Goal: Information Seeking & Learning: Learn about a topic

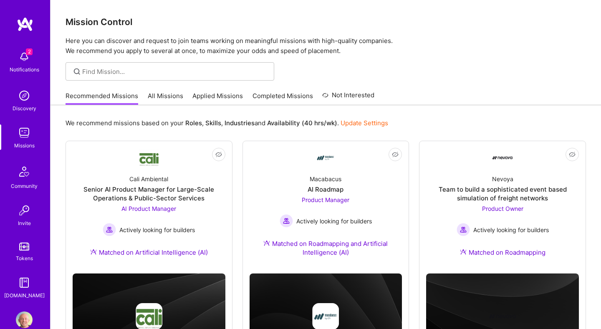
click at [154, 86] on div "Mission Control Here you can discover and request to join teams working on mean…" at bounding box center [325, 193] width 550 height 386
click at [161, 94] on link "All Missions" at bounding box center [165, 98] width 35 height 14
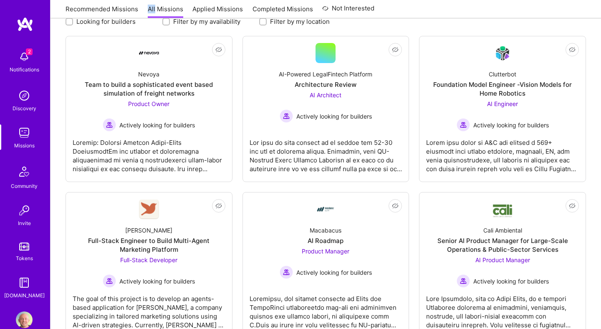
scroll to position [124, 0]
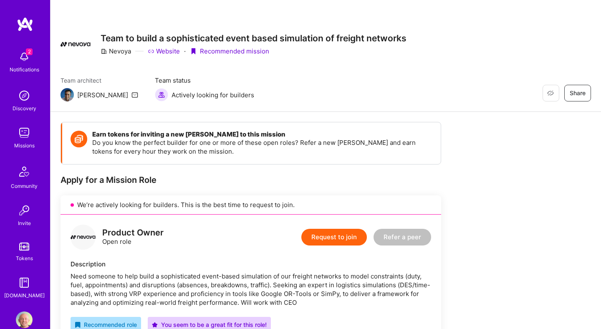
click at [166, 51] on link "Website" at bounding box center [164, 51] width 32 height 9
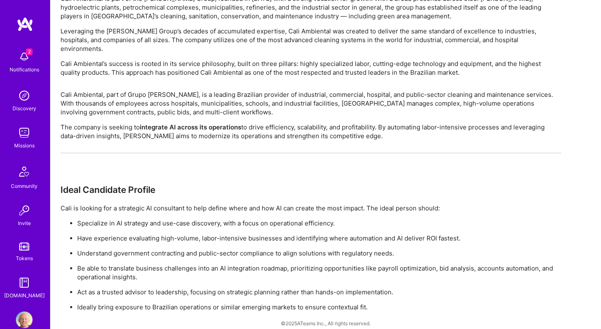
scroll to position [293, 0]
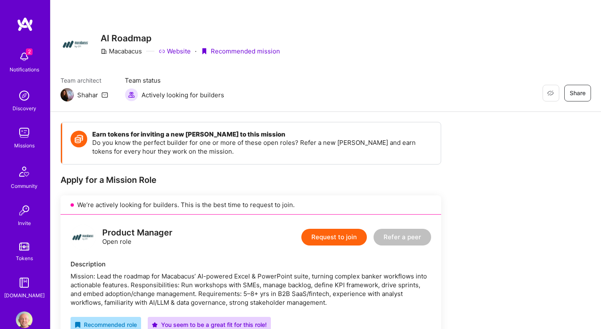
click at [175, 51] on link "Website" at bounding box center [175, 51] width 32 height 9
click at [267, 82] on div "Team architect Shahar Team status Actively looking for builders Restore Not Int…" at bounding box center [326, 88] width 530 height 25
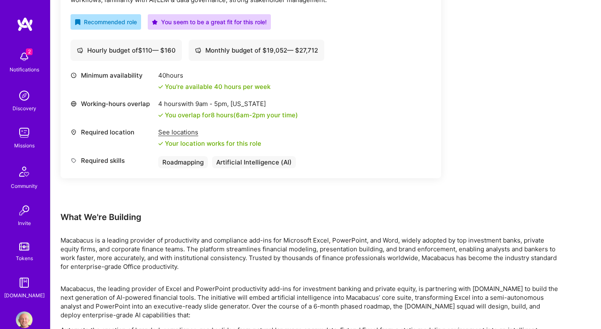
scroll to position [369, 0]
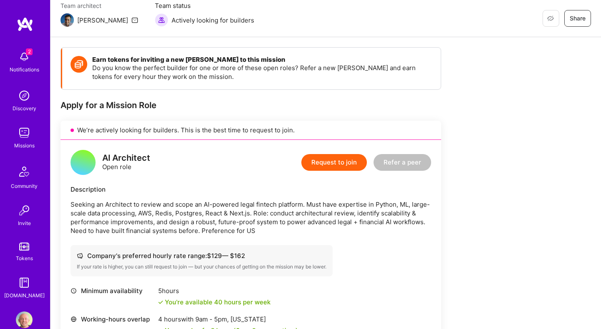
scroll to position [75, 0]
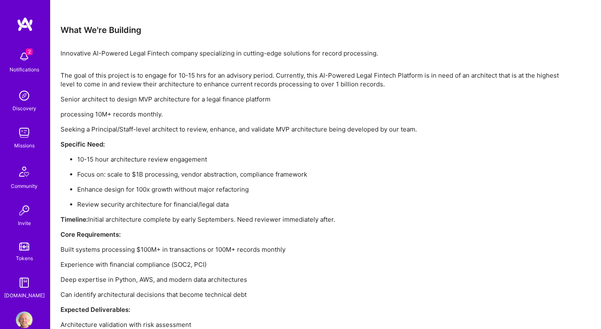
scroll to position [0, 0]
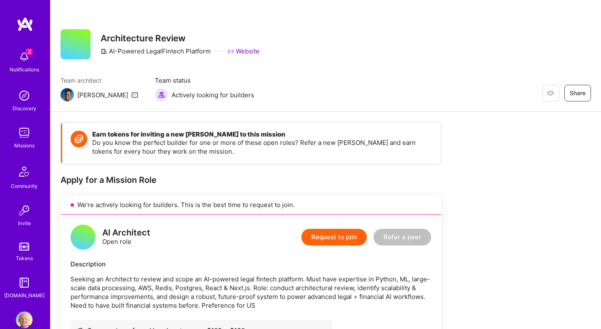
click at [244, 56] on div "Architecture Review AI-Powered LegalFintech Platform Website" at bounding box center [180, 44] width 159 height 30
click at [246, 53] on link "Website" at bounding box center [243, 51] width 32 height 9
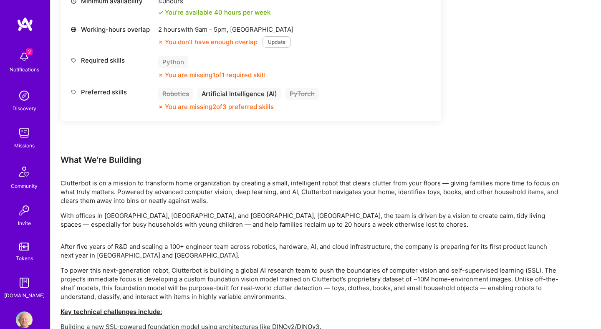
scroll to position [464, 0]
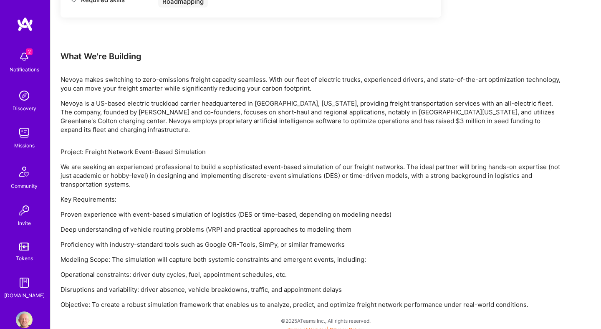
scroll to position [480, 0]
